Goal: Task Accomplishment & Management: Manage account settings

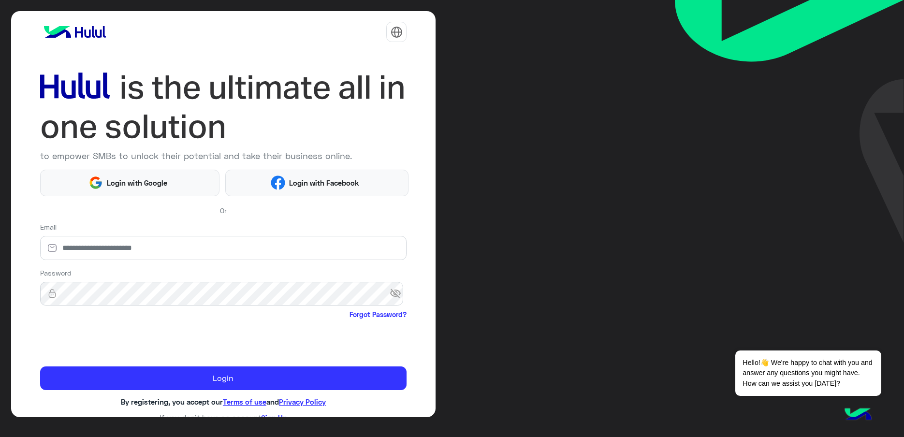
click at [83, 269] on div "Password visibility_off Forgot Password?" at bounding box center [223, 295] width 367 height 54
click at [83, 258] on input "email" at bounding box center [223, 248] width 367 height 24
type input "**********"
click at [395, 291] on span "visibility_off" at bounding box center [398, 293] width 17 height 17
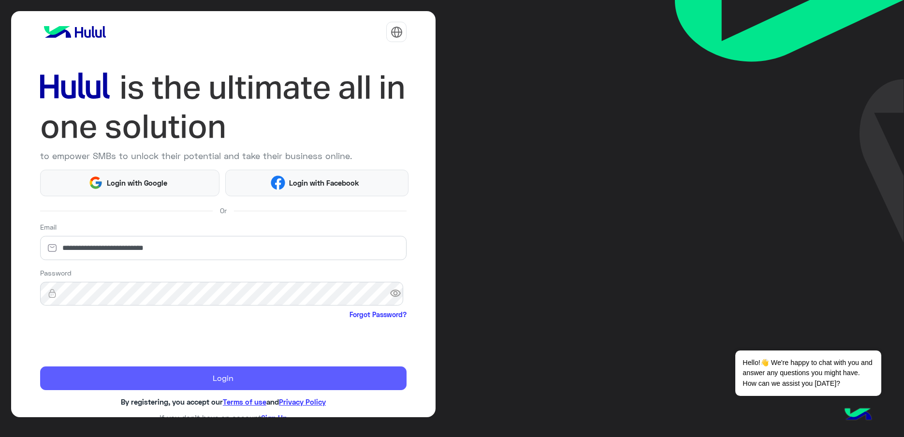
click at [275, 376] on button "Login" at bounding box center [223, 378] width 367 height 24
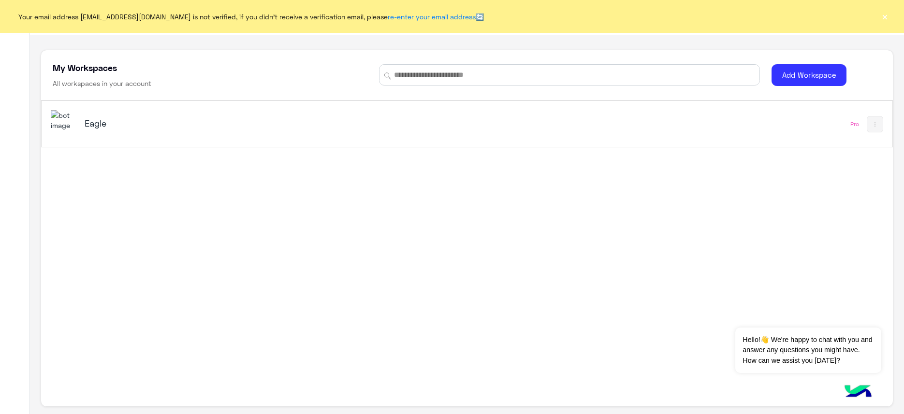
click at [881, 12] on button "×" at bounding box center [885, 17] width 10 height 10
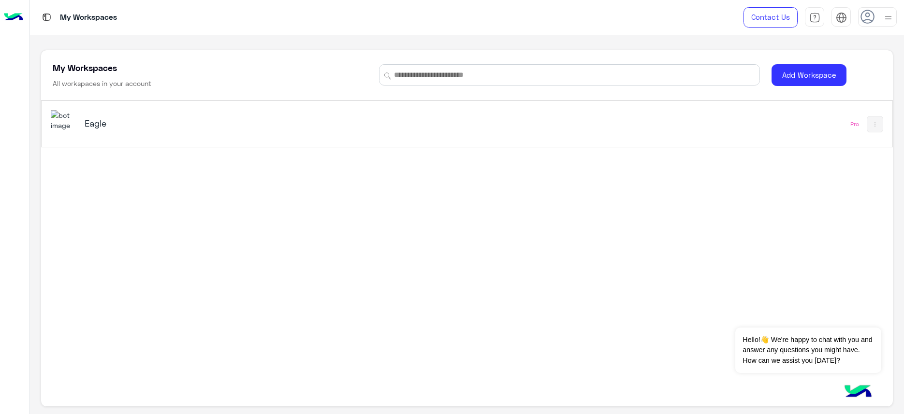
click at [104, 126] on h5 "Eagle" at bounding box center [235, 123] width 300 height 12
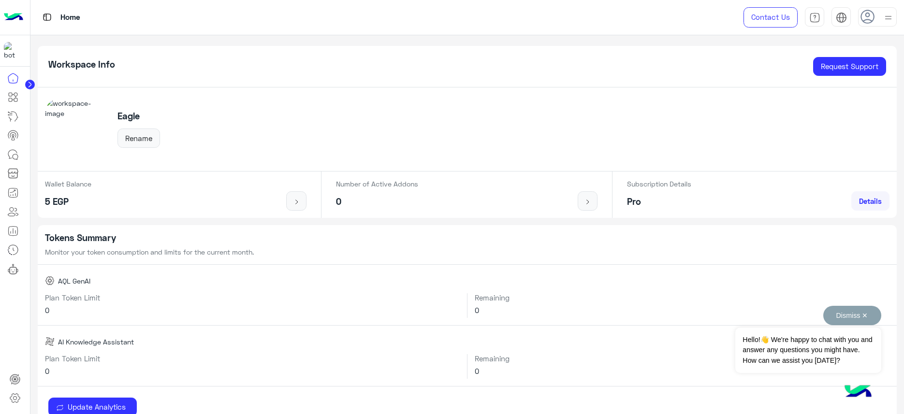
click at [823, 318] on button "Dismiss ✕" at bounding box center [852, 315] width 58 height 19
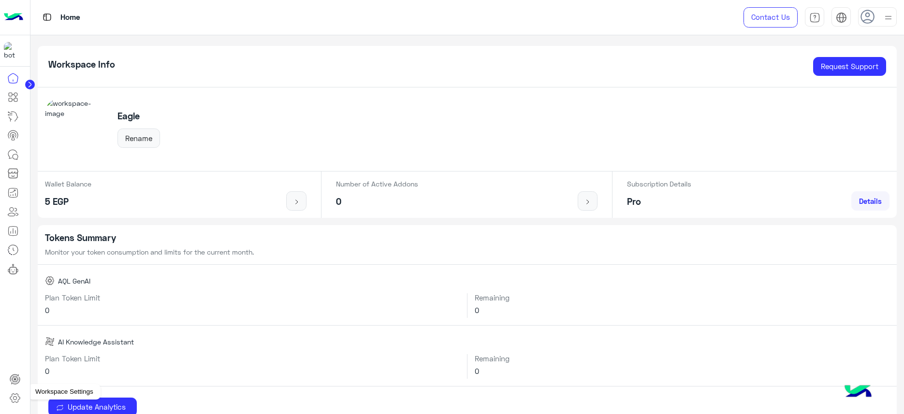
click at [15, 394] on icon at bounding box center [15, 398] width 10 height 9
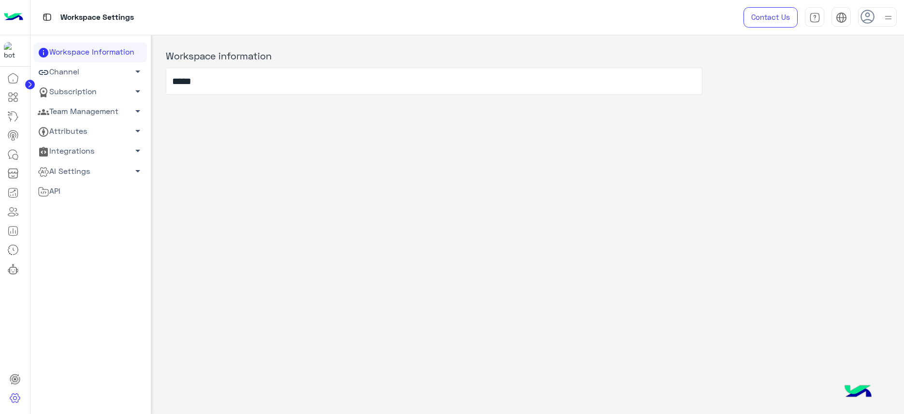
click at [99, 109] on link "Team Management arrow_drop_down" at bounding box center [90, 112] width 113 height 20
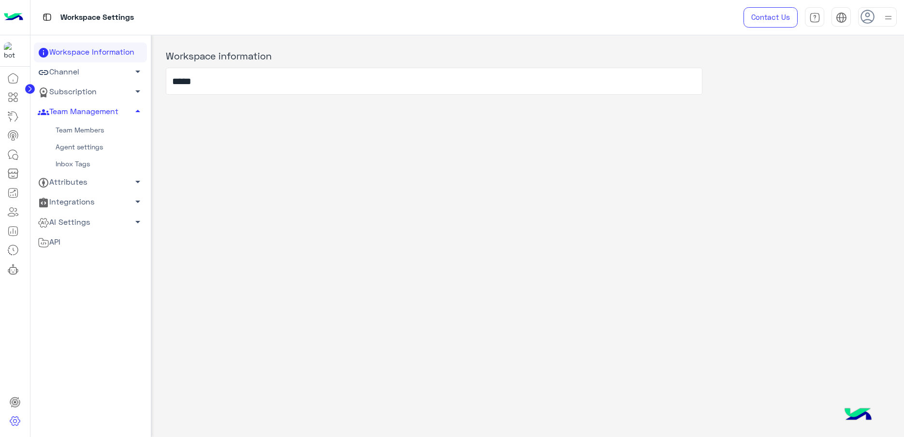
click at [94, 131] on link "Team Members" at bounding box center [90, 130] width 113 height 17
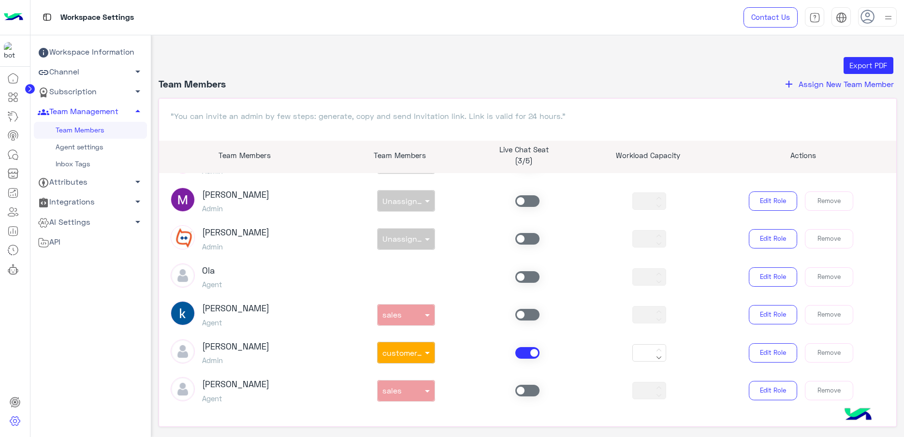
scroll to position [121, 0]
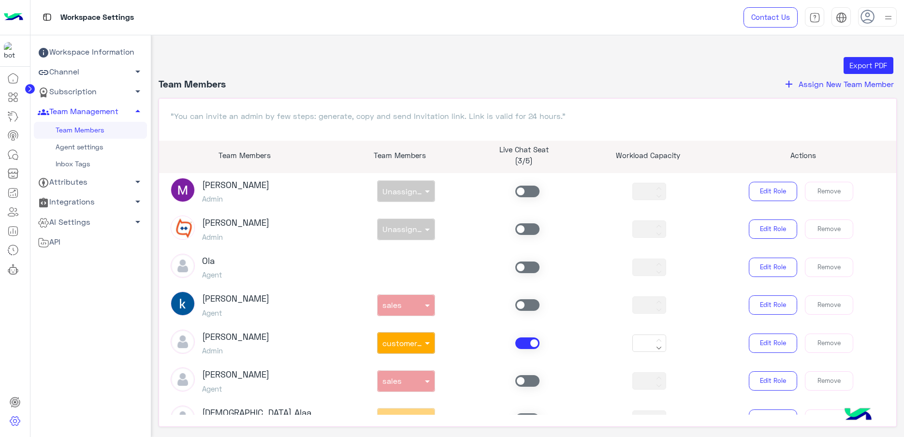
click at [515, 340] on span at bounding box center [527, 343] width 24 height 12
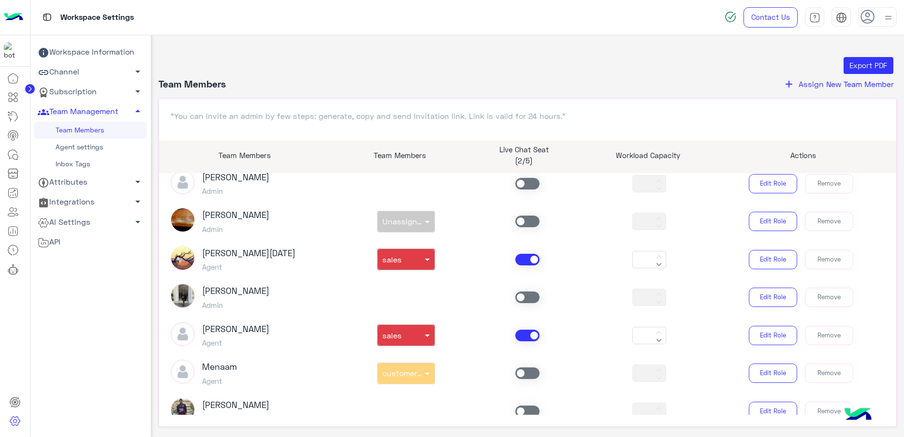
scroll to position [544, 0]
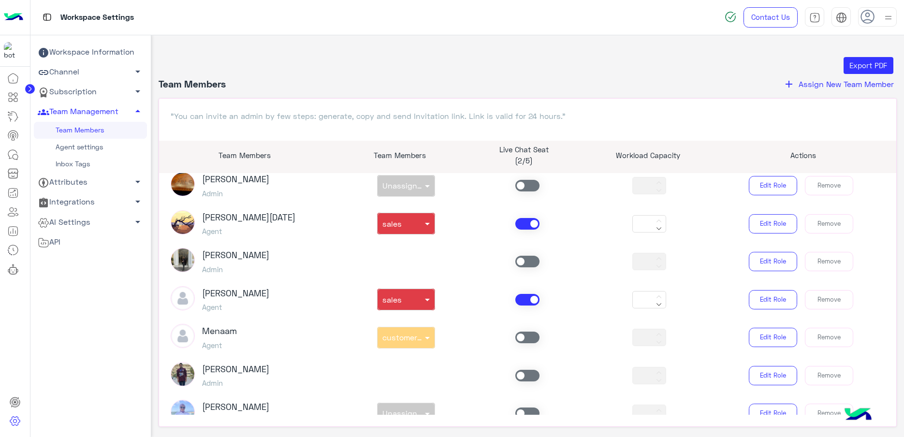
drag, startPoint x: 524, startPoint y: 226, endPoint x: 519, endPoint y: 228, distance: 5.5
click at [525, 227] on span at bounding box center [527, 224] width 24 height 12
click at [530, 302] on span at bounding box center [527, 300] width 24 height 12
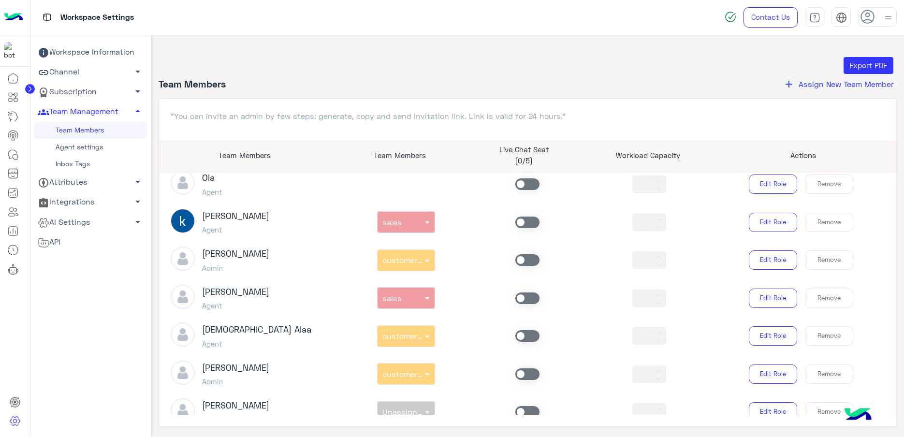
click at [523, 221] on span at bounding box center [527, 223] width 24 height 12
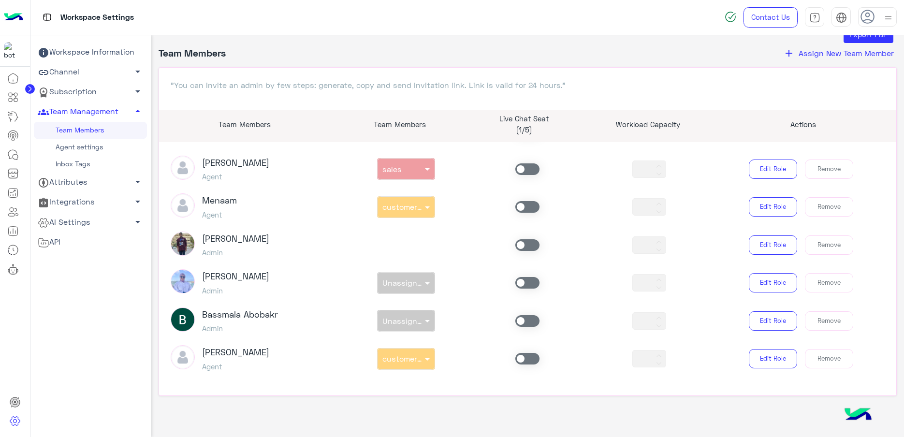
scroll to position [38, 0]
